Goal: Task Accomplishment & Management: Manage account settings

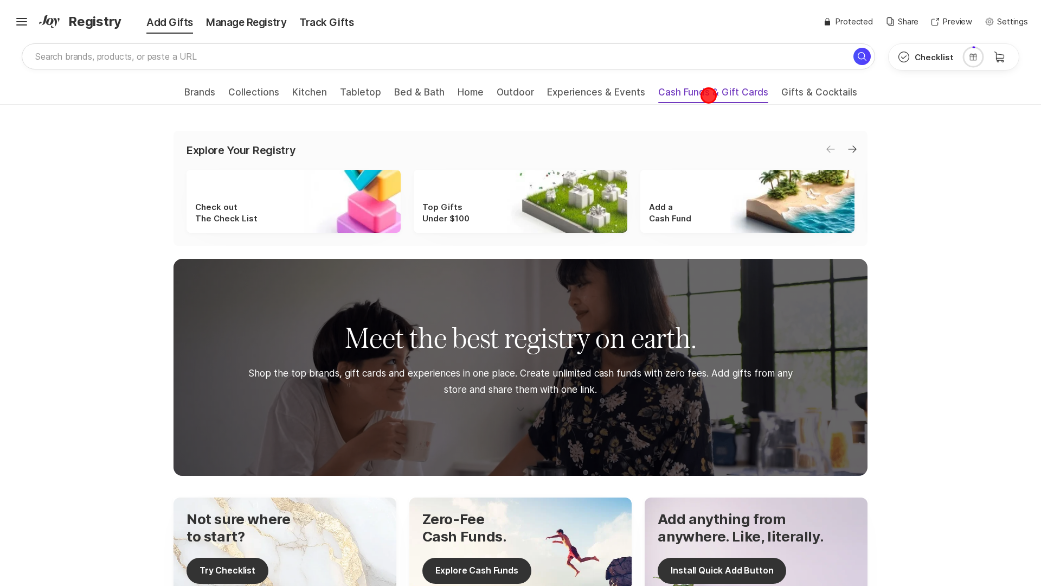
click at [709, 95] on span "Cash Funds & Gift Cards" at bounding box center [713, 95] width 110 height 17
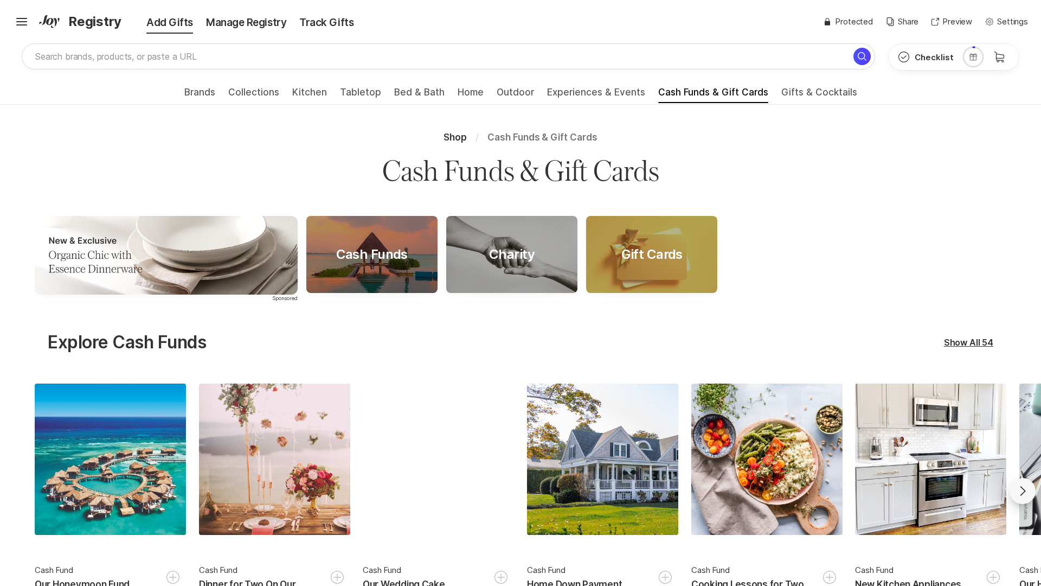
scroll to position [30, 0]
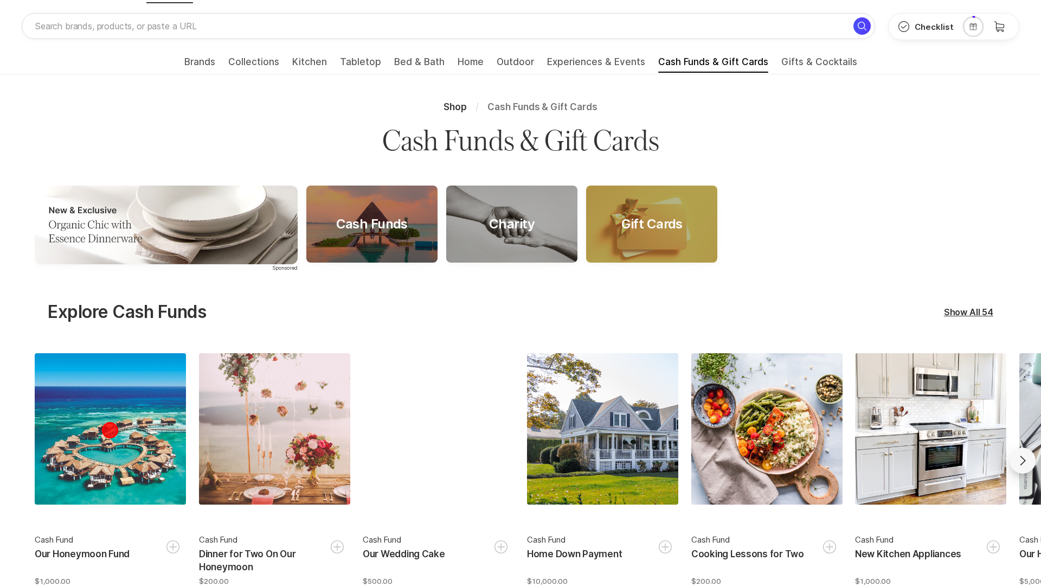
click at [110, 460] on div at bounding box center [110, 428] width 151 height 151
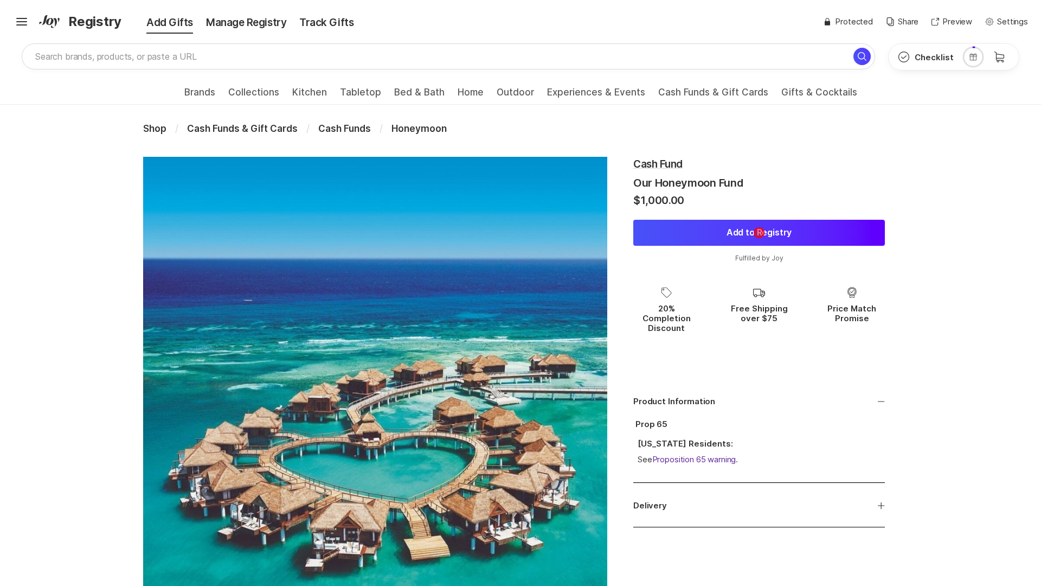
click at [759, 233] on button "Add to Registry" at bounding box center [759, 233] width 252 height 26
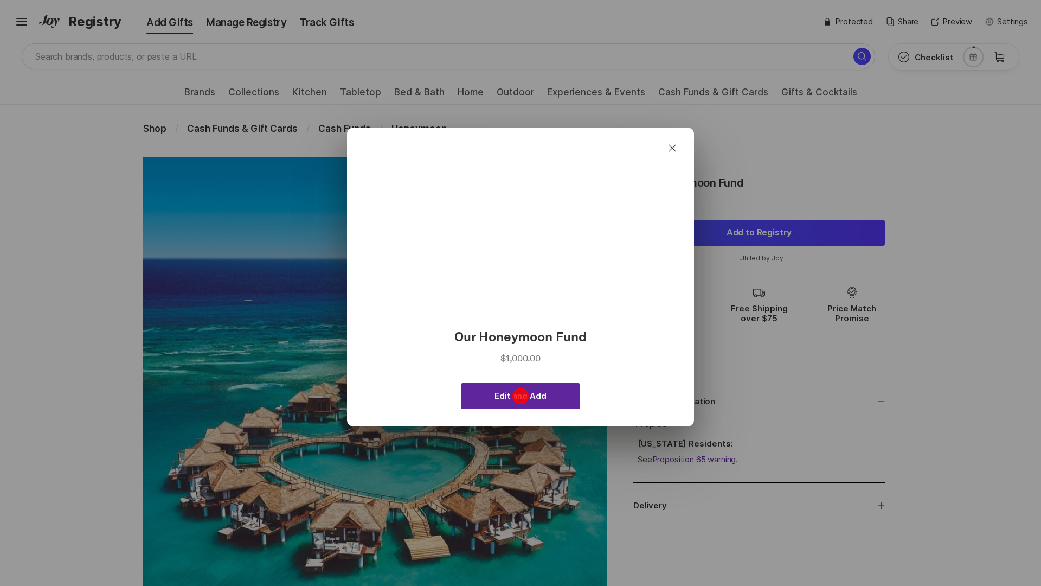
click at [520, 395] on span "Edit and Add" at bounding box center [520, 396] width 52 height 10
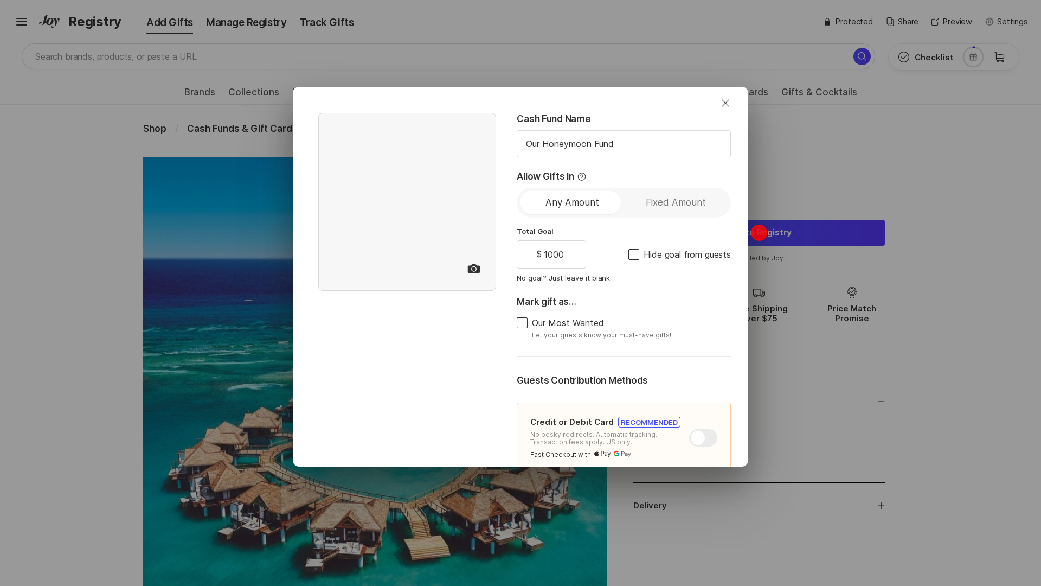
click at [759, 233] on div "Close Cash Fund Name Our Honeymoon Fund Allow Gifts In Any Amount Fixed Amount …" at bounding box center [520, 293] width 1041 height 586
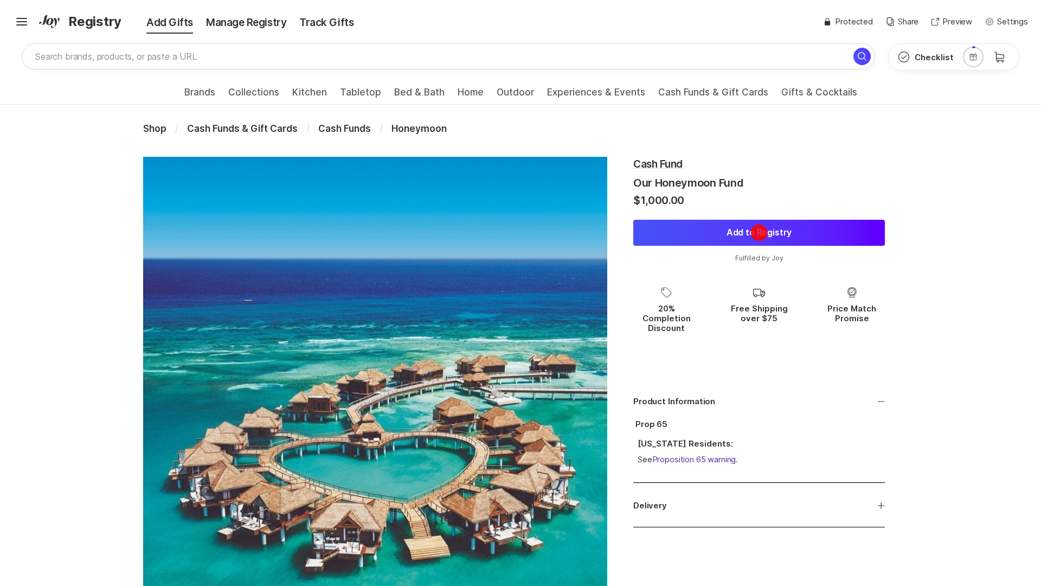
click at [759, 233] on button "Add to Registry" at bounding box center [759, 233] width 252 height 26
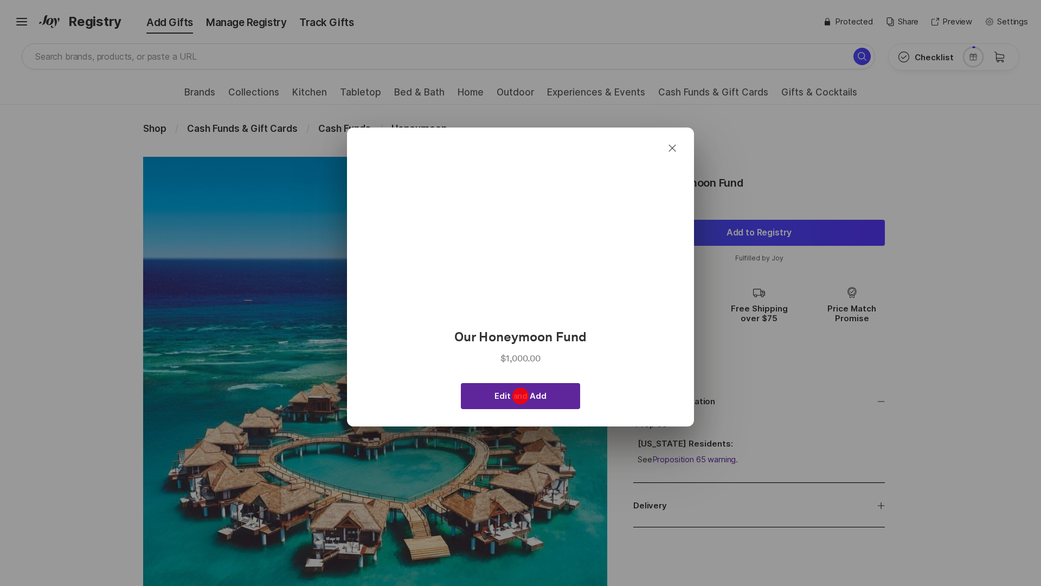
click at [520, 395] on span "Edit and Add" at bounding box center [520, 396] width 52 height 10
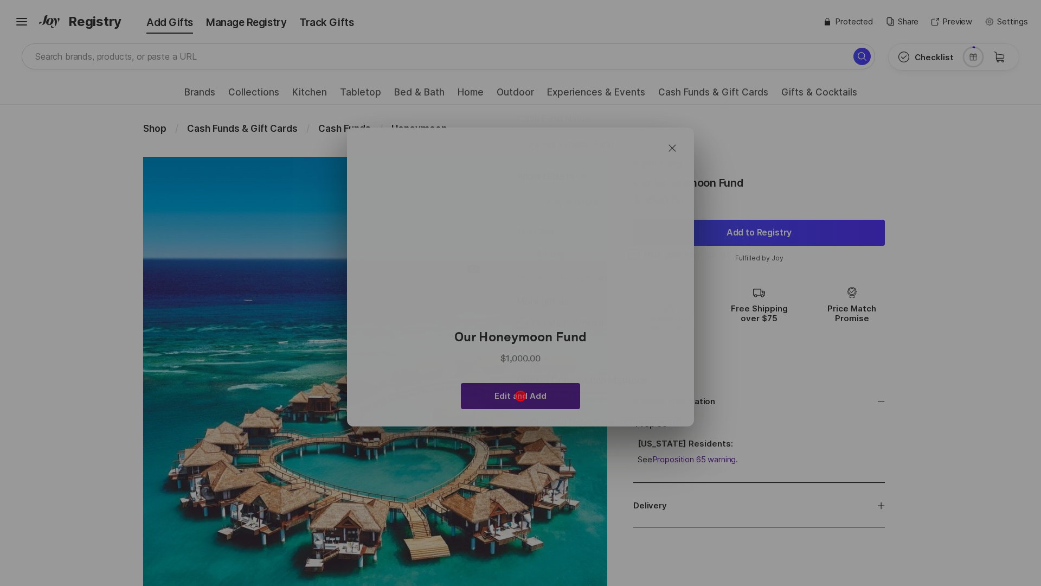
type textarea "x"
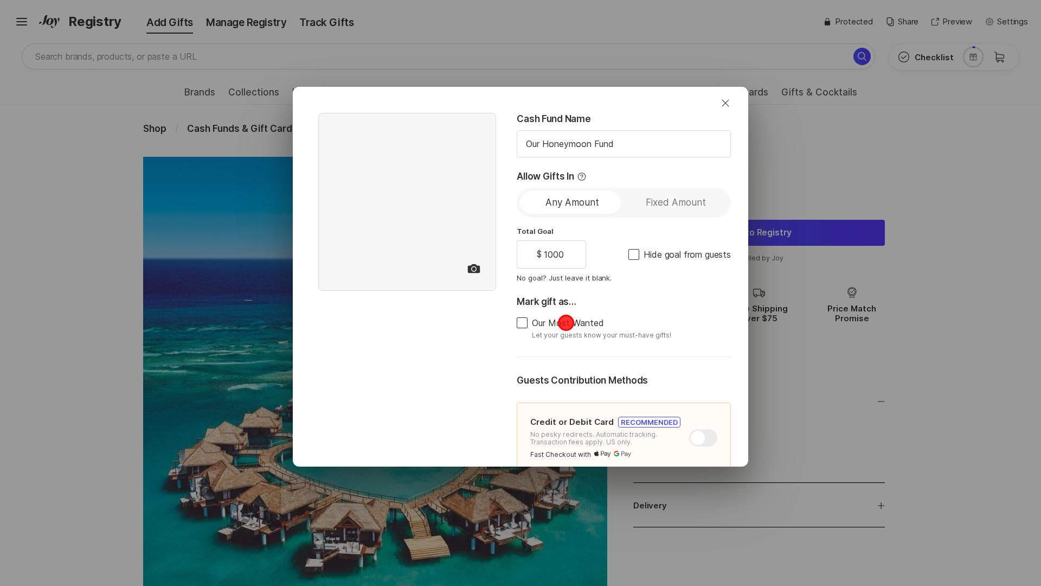
click at [565, 323] on span "Our Most Wanted" at bounding box center [568, 323] width 72 height 10
click at [517, 323] on input "Our Most Wanted" at bounding box center [516, 323] width 1 height 1
checkbox input "true"
type textarea "x"
click at [703, 437] on div at bounding box center [703, 437] width 28 height 17
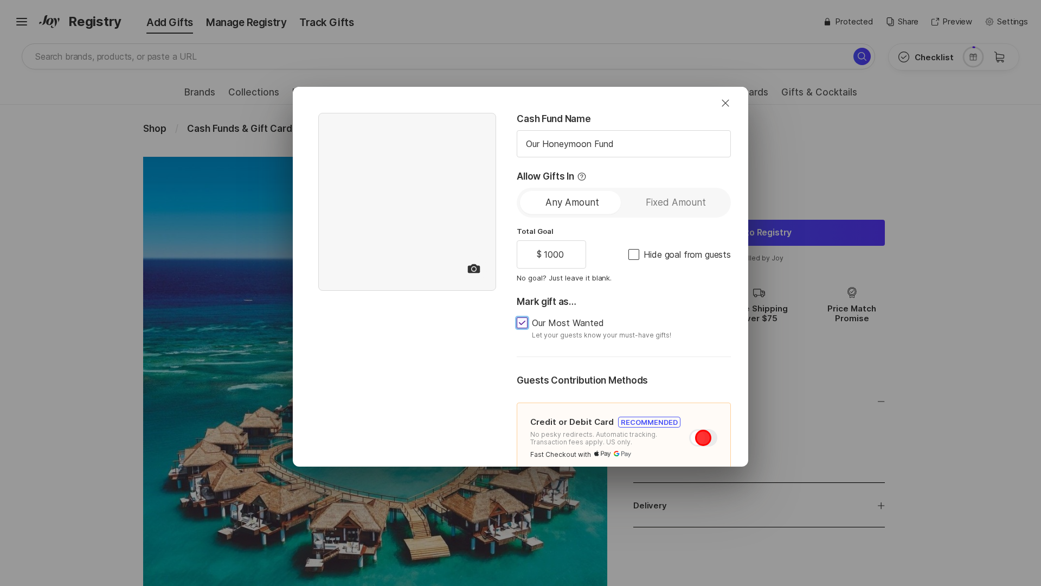
click at [690, 429] on input "checkbox" at bounding box center [689, 429] width 1 height 1
checkbox input "false"
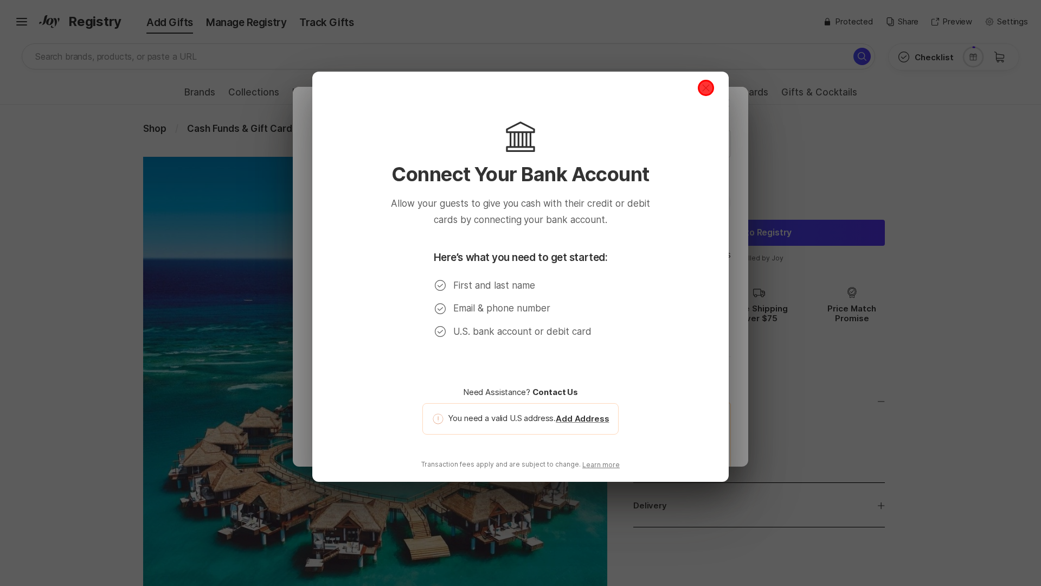
click at [706, 88] on icon "button" at bounding box center [705, 88] width 7 height 7
type textarea "x"
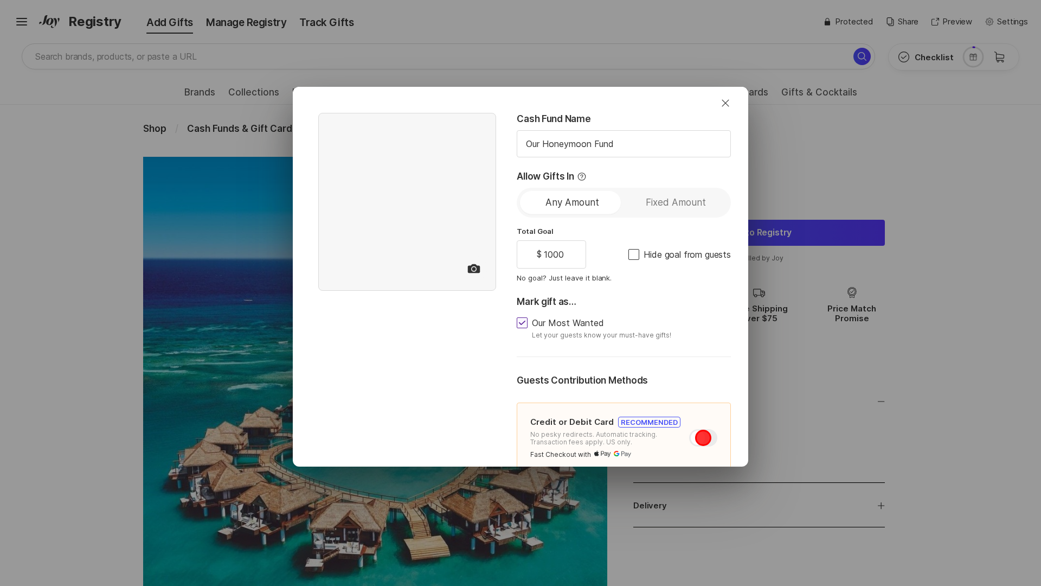
click at [703, 437] on div at bounding box center [703, 437] width 28 height 17
click at [690, 429] on input "checkbox" at bounding box center [689, 429] width 1 height 1
checkbox input "false"
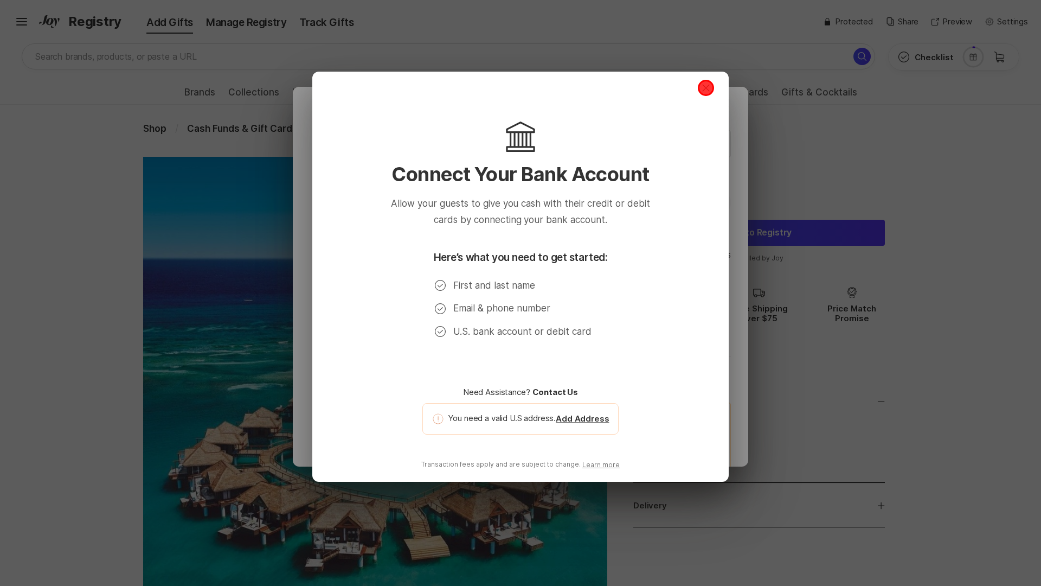
click at [706, 88] on icon "button" at bounding box center [705, 88] width 7 height 7
type textarea "x"
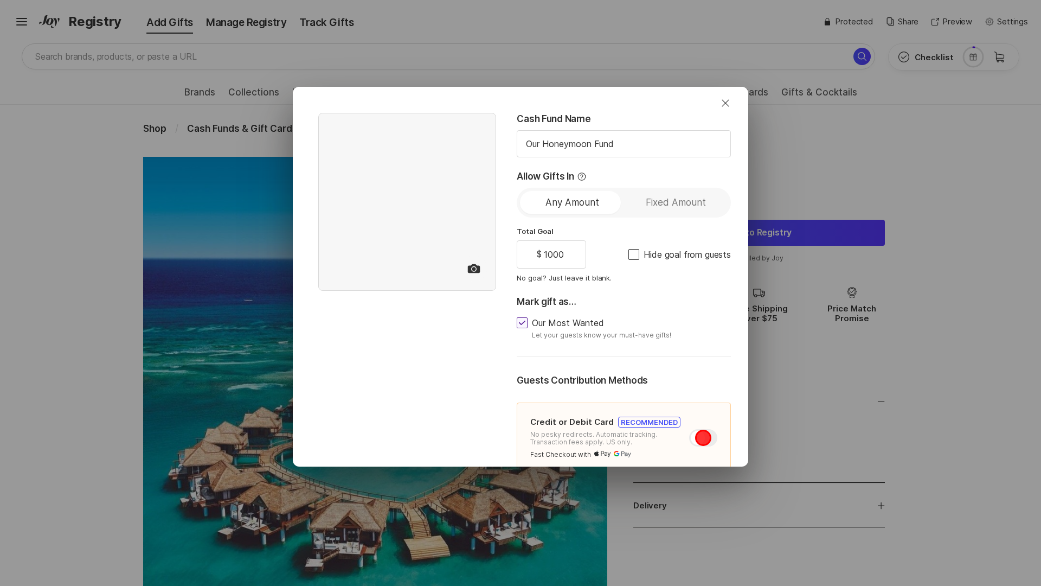
click at [703, 437] on div at bounding box center [703, 437] width 28 height 17
click at [690, 429] on input "checkbox" at bounding box center [689, 429] width 1 height 1
checkbox input "false"
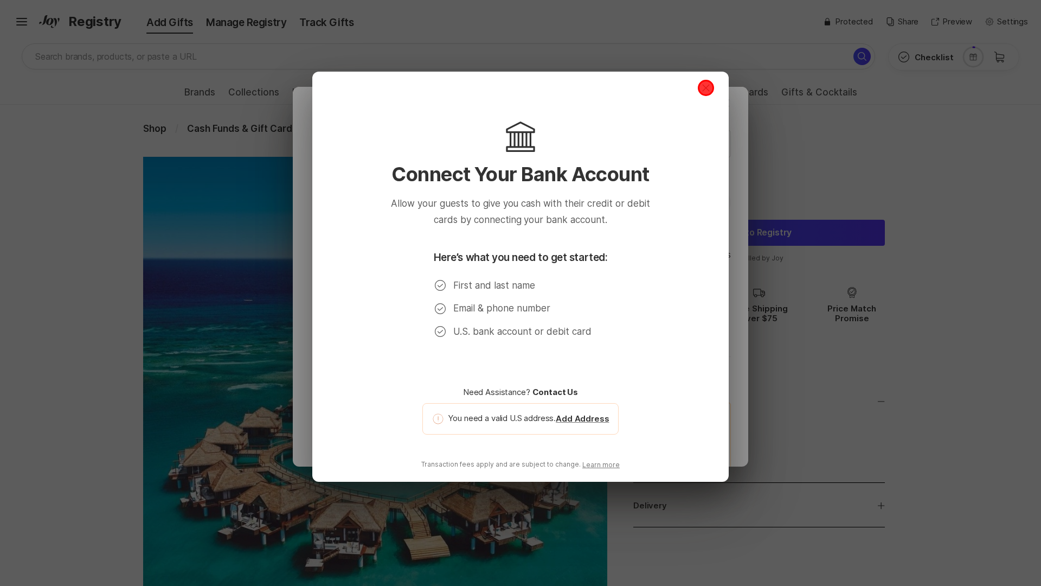
click at [706, 88] on icon "button" at bounding box center [705, 88] width 7 height 7
type textarea "x"
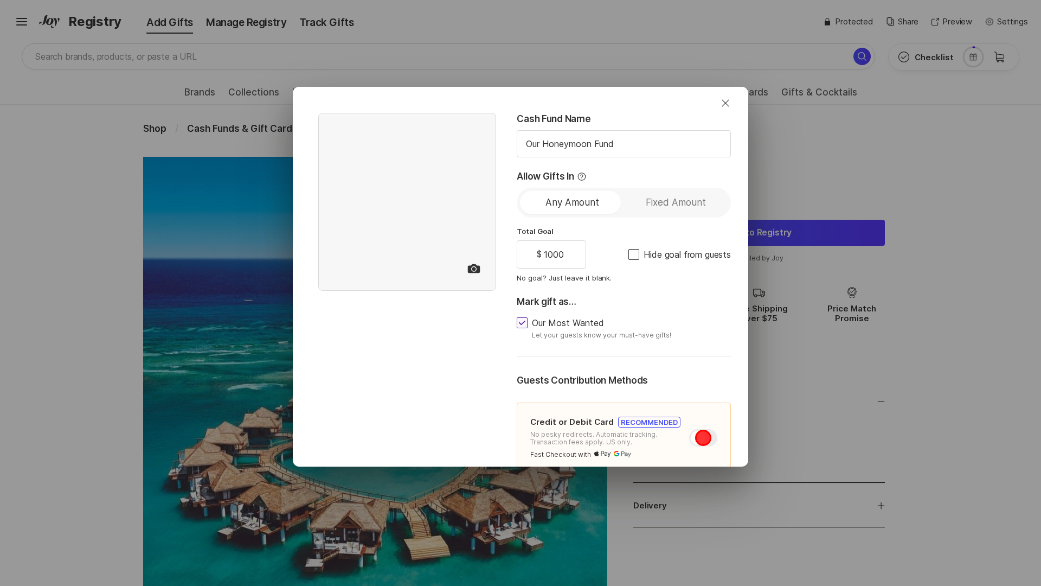
click at [703, 437] on div at bounding box center [703, 437] width 28 height 17
click at [690, 429] on input "checkbox" at bounding box center [689, 429] width 1 height 1
checkbox input "false"
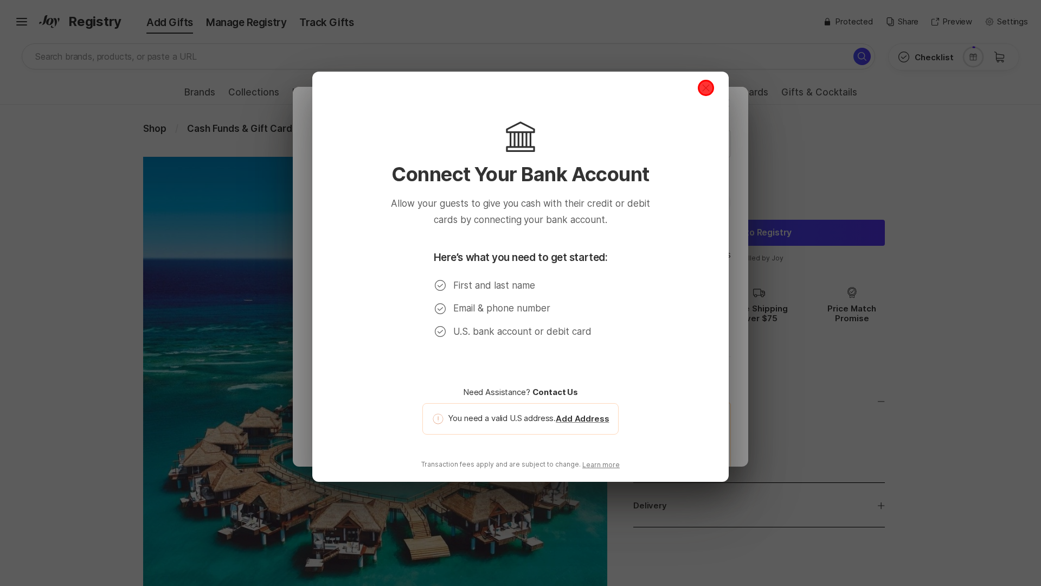
click at [706, 88] on icon "button" at bounding box center [705, 88] width 7 height 7
type textarea "x"
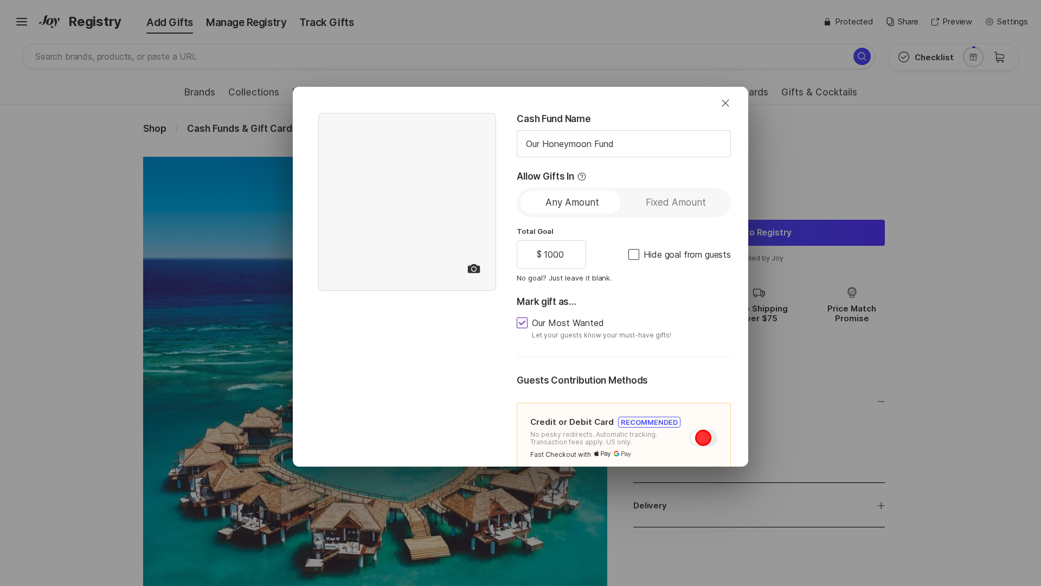
click at [703, 437] on div at bounding box center [703, 437] width 28 height 17
click at [690, 429] on input "checkbox" at bounding box center [689, 429] width 1 height 1
checkbox input "false"
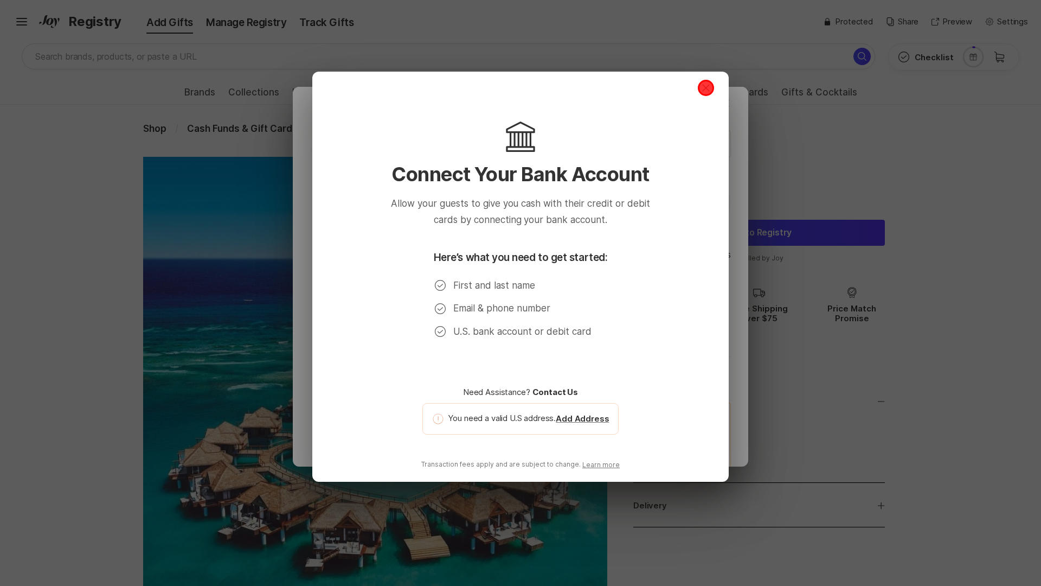
click at [706, 88] on icon "button" at bounding box center [705, 88] width 7 height 7
type textarea "x"
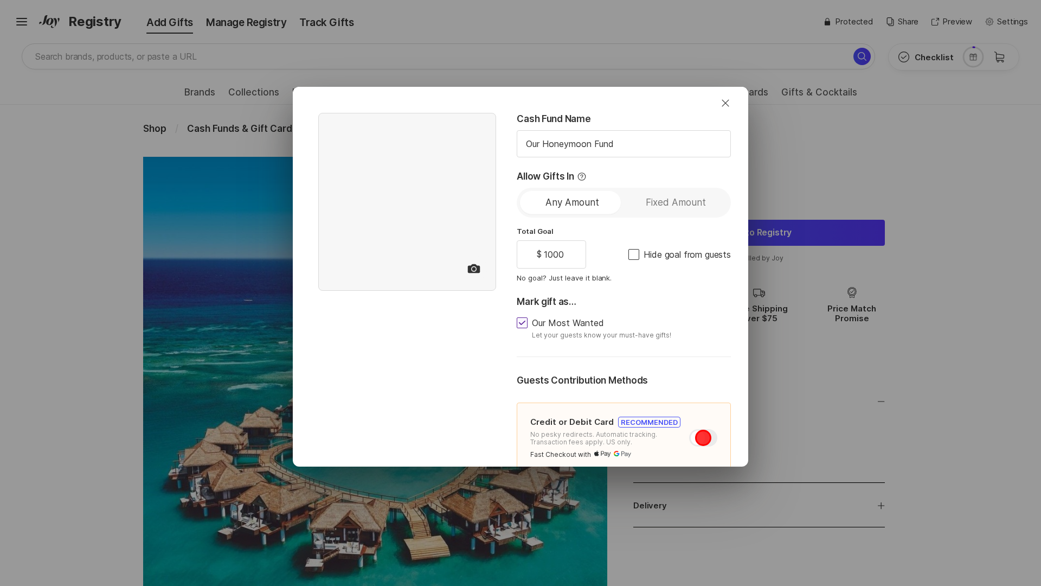
click at [703, 437] on div at bounding box center [703, 437] width 28 height 17
click at [690, 429] on input "checkbox" at bounding box center [689, 429] width 1 height 1
checkbox input "false"
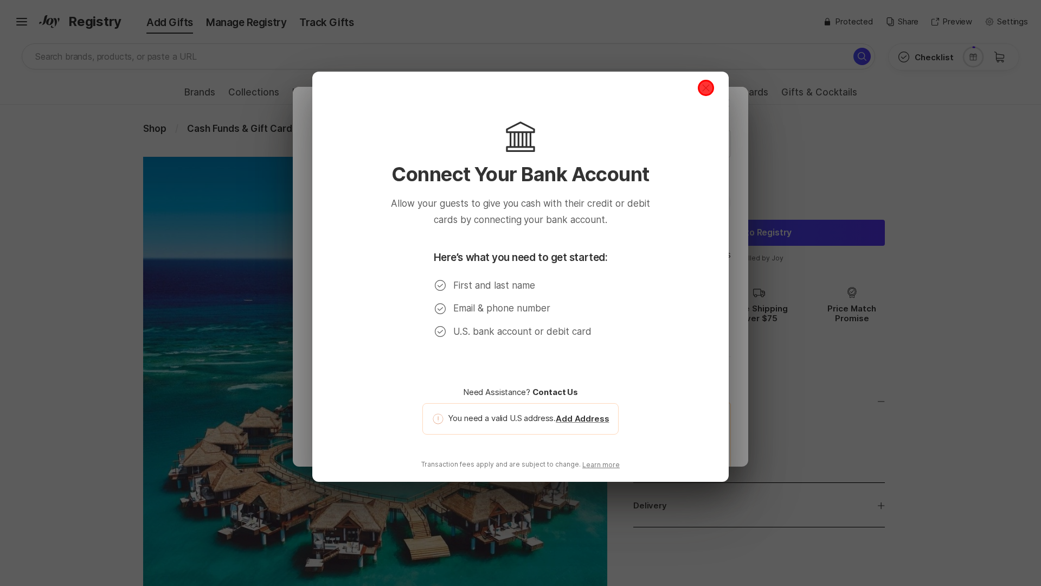
click at [706, 88] on icon "button" at bounding box center [705, 88] width 7 height 7
type textarea "x"
